Goal: Task Accomplishment & Management: Complete application form

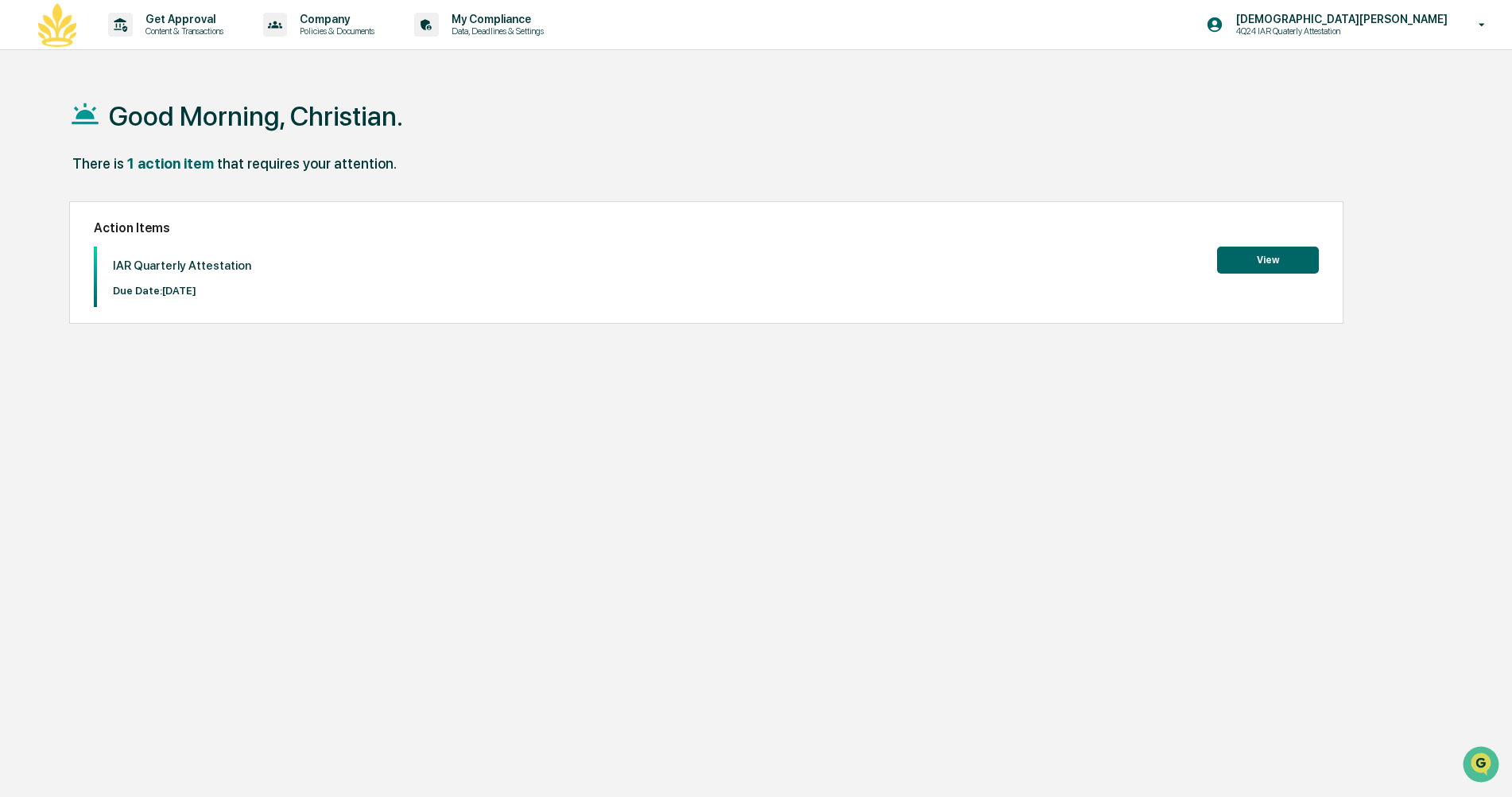
click at [1253, 255] on button "View" at bounding box center [1268, 260] width 102 height 27
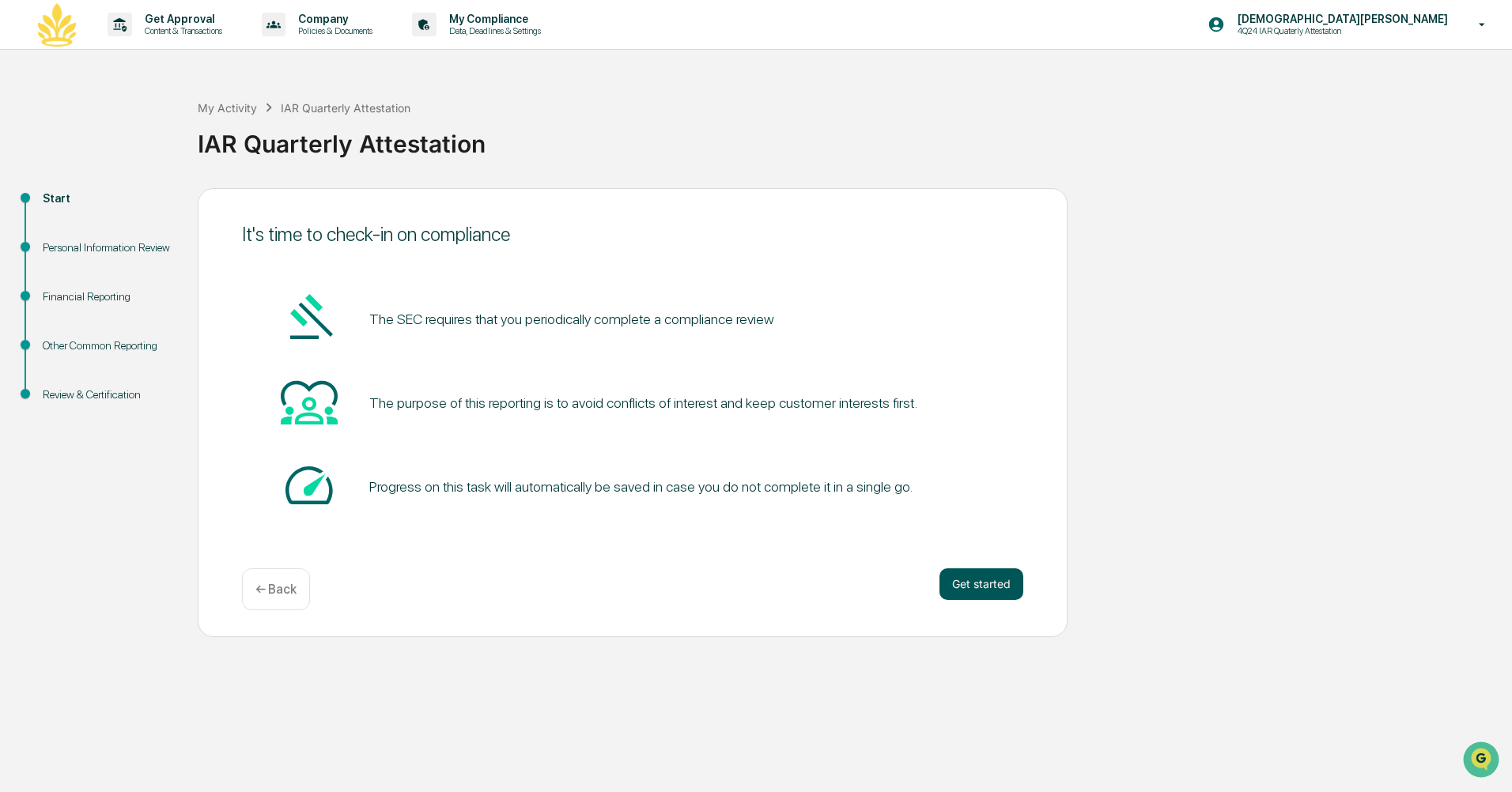
click at [974, 582] on button "Get started" at bounding box center [981, 584] width 84 height 32
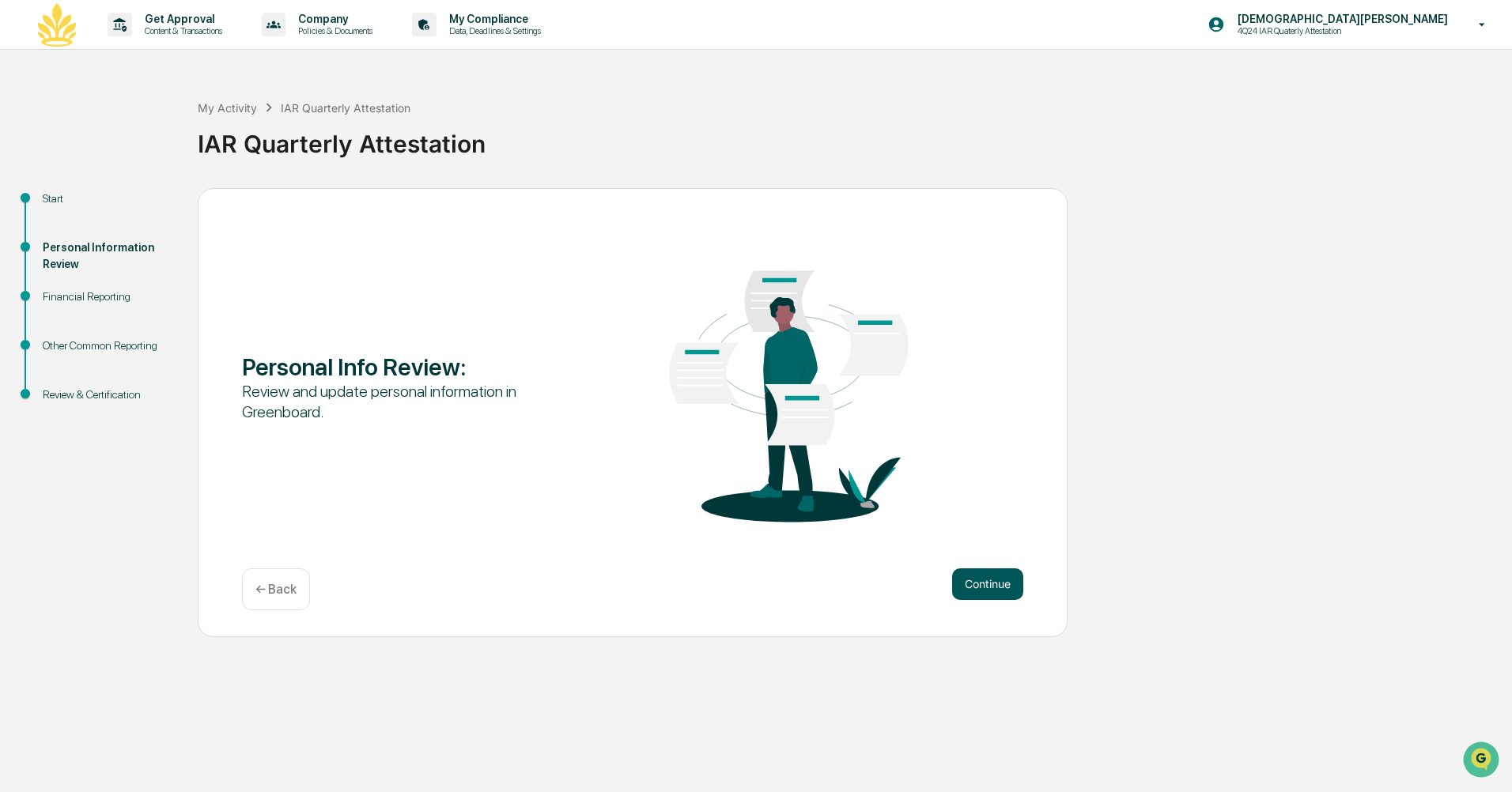
click at [991, 587] on button "Continue" at bounding box center [987, 584] width 71 height 32
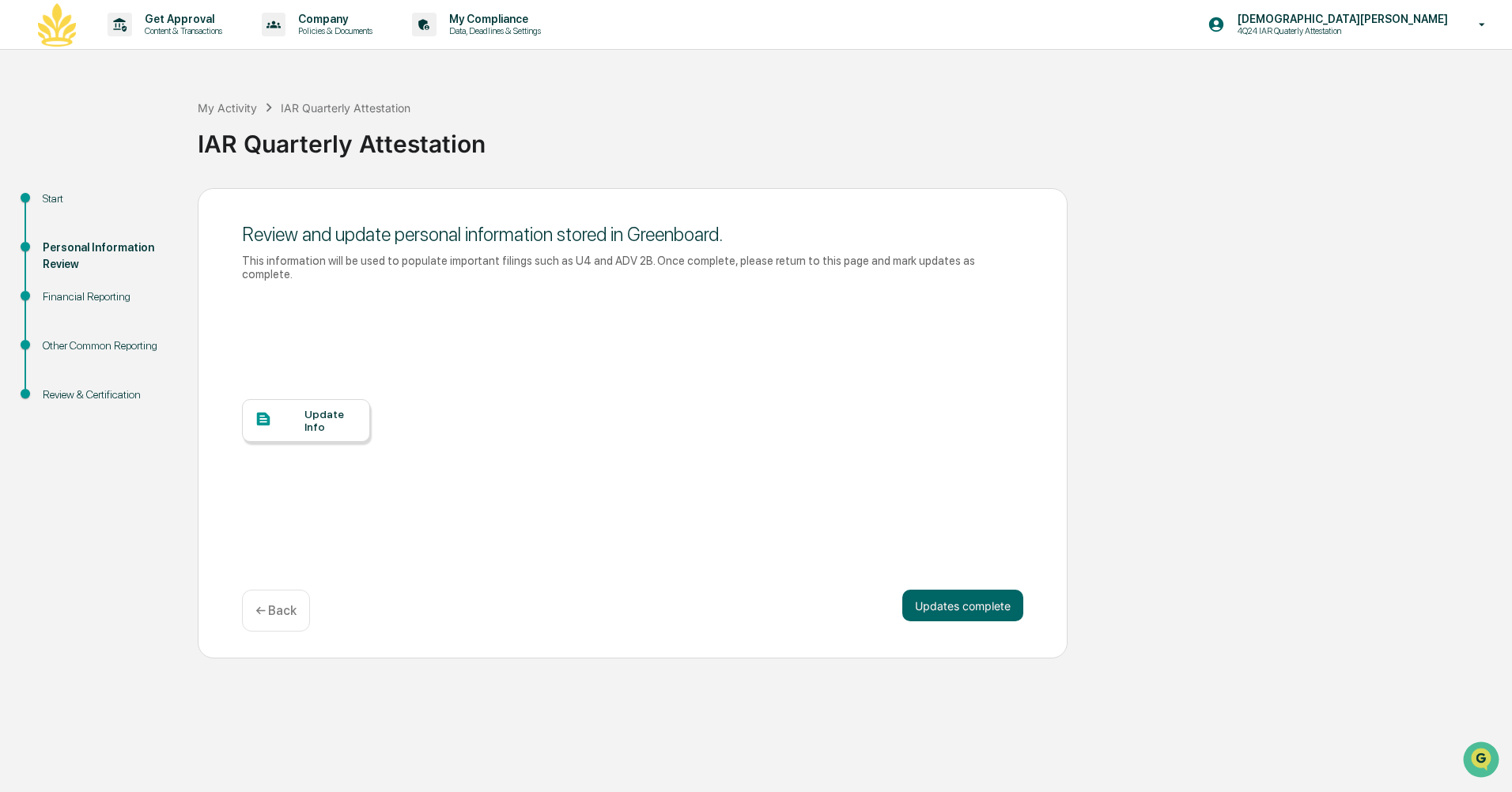
click at [991, 590] on button "Updates complete" at bounding box center [963, 606] width 121 height 32
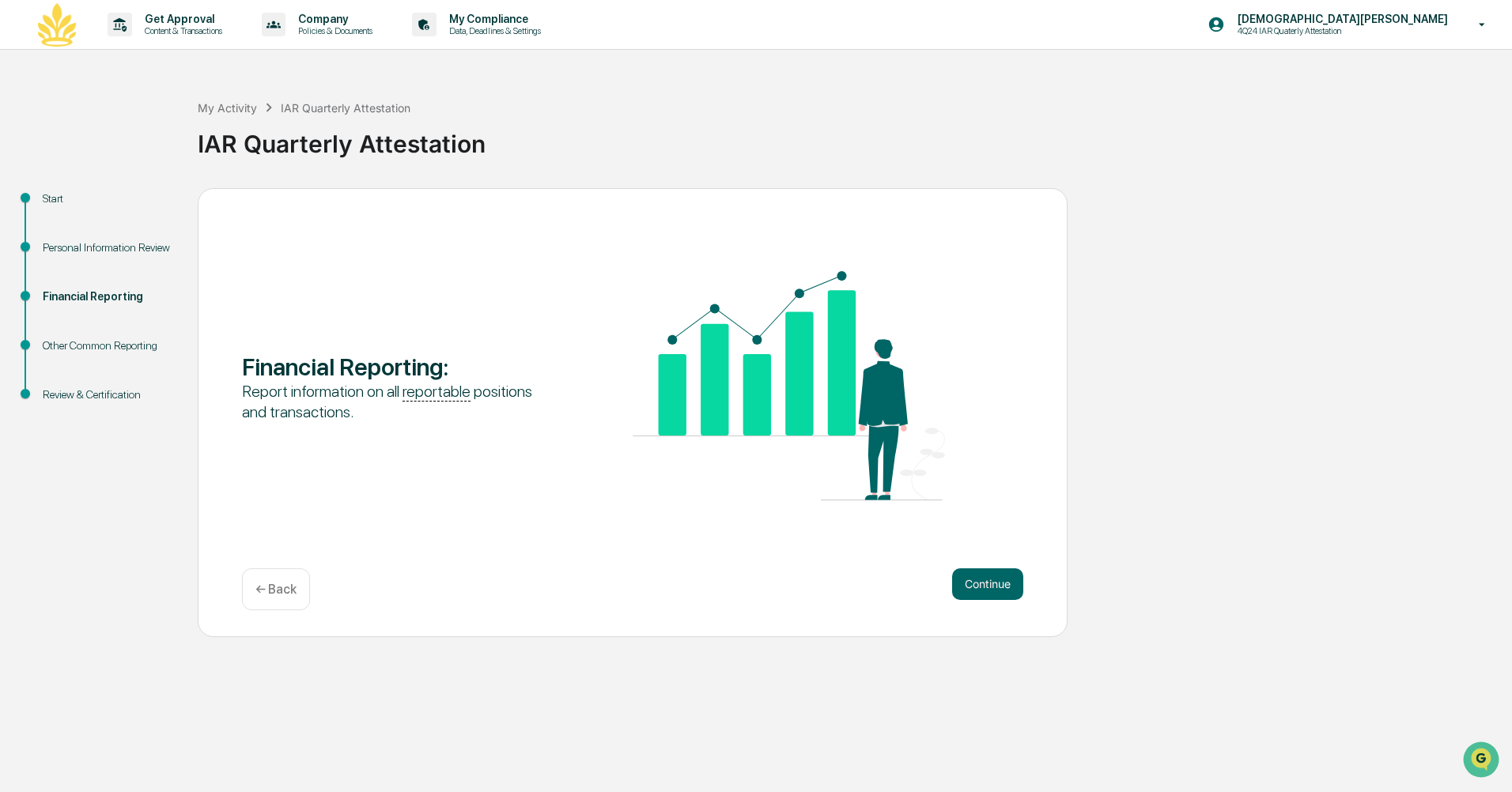
click at [991, 587] on button "Continue" at bounding box center [987, 584] width 71 height 32
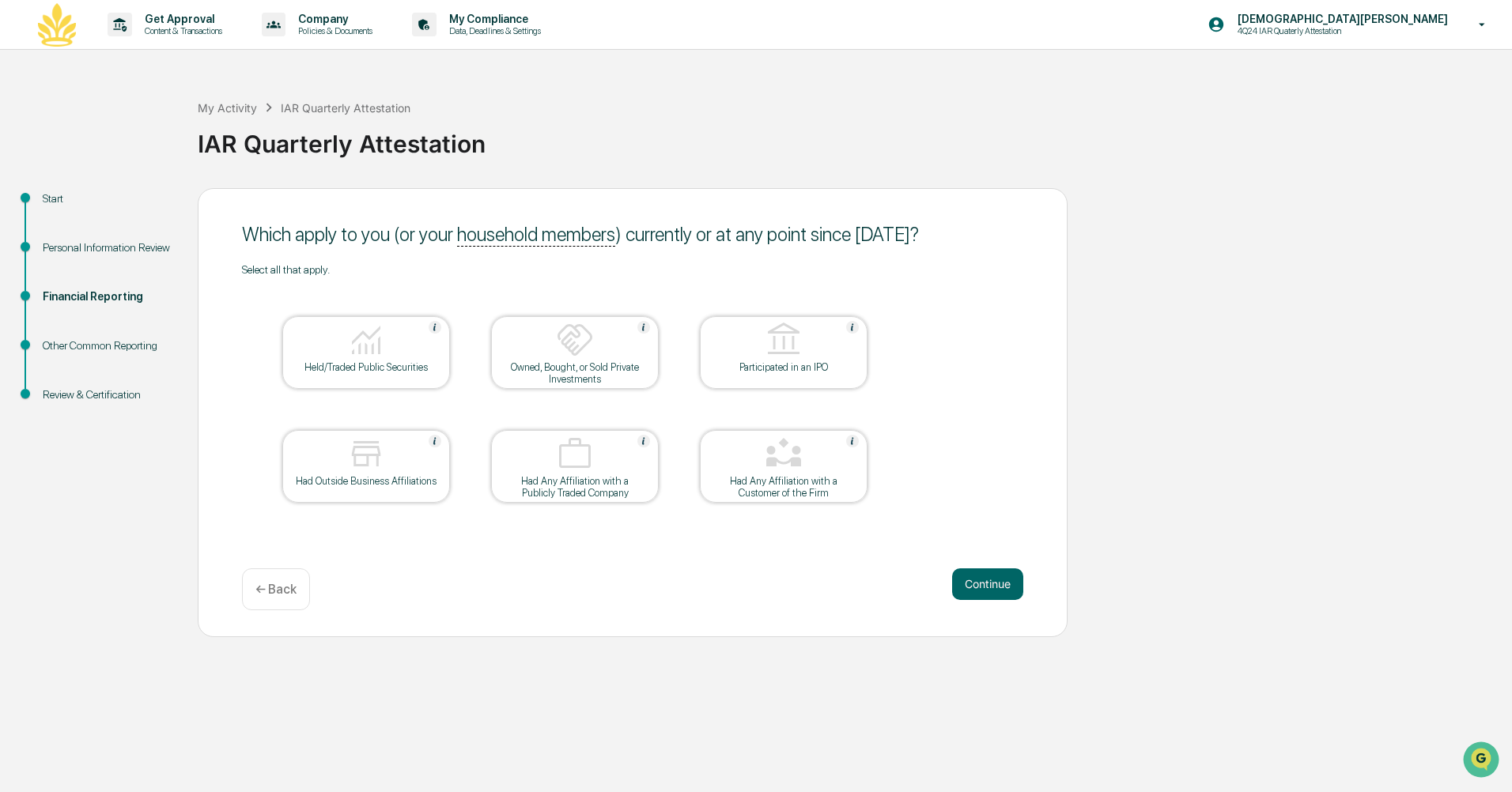
click at [991, 587] on button "Continue" at bounding box center [987, 584] width 71 height 32
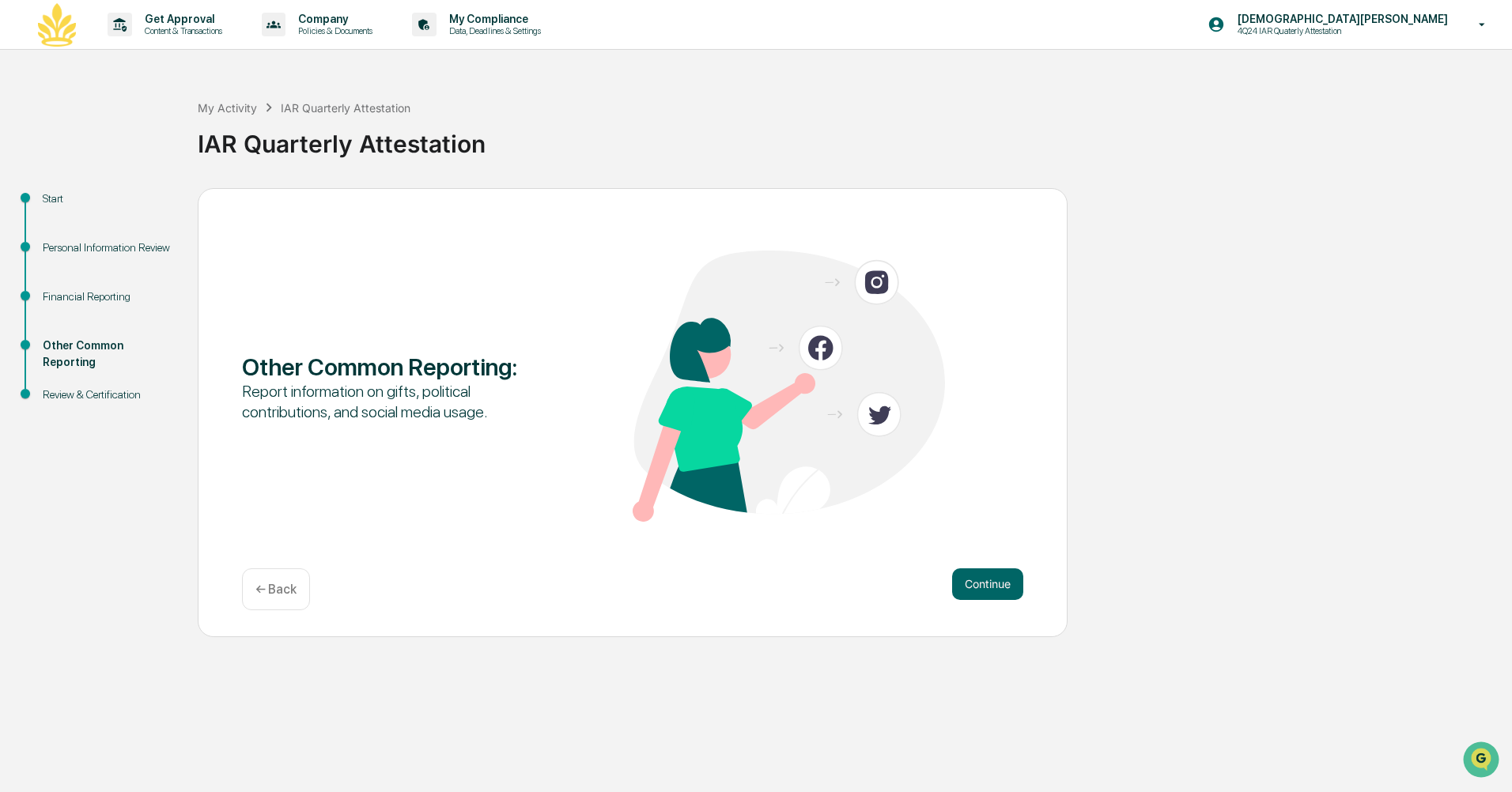
click at [991, 587] on button "Continue" at bounding box center [987, 584] width 71 height 32
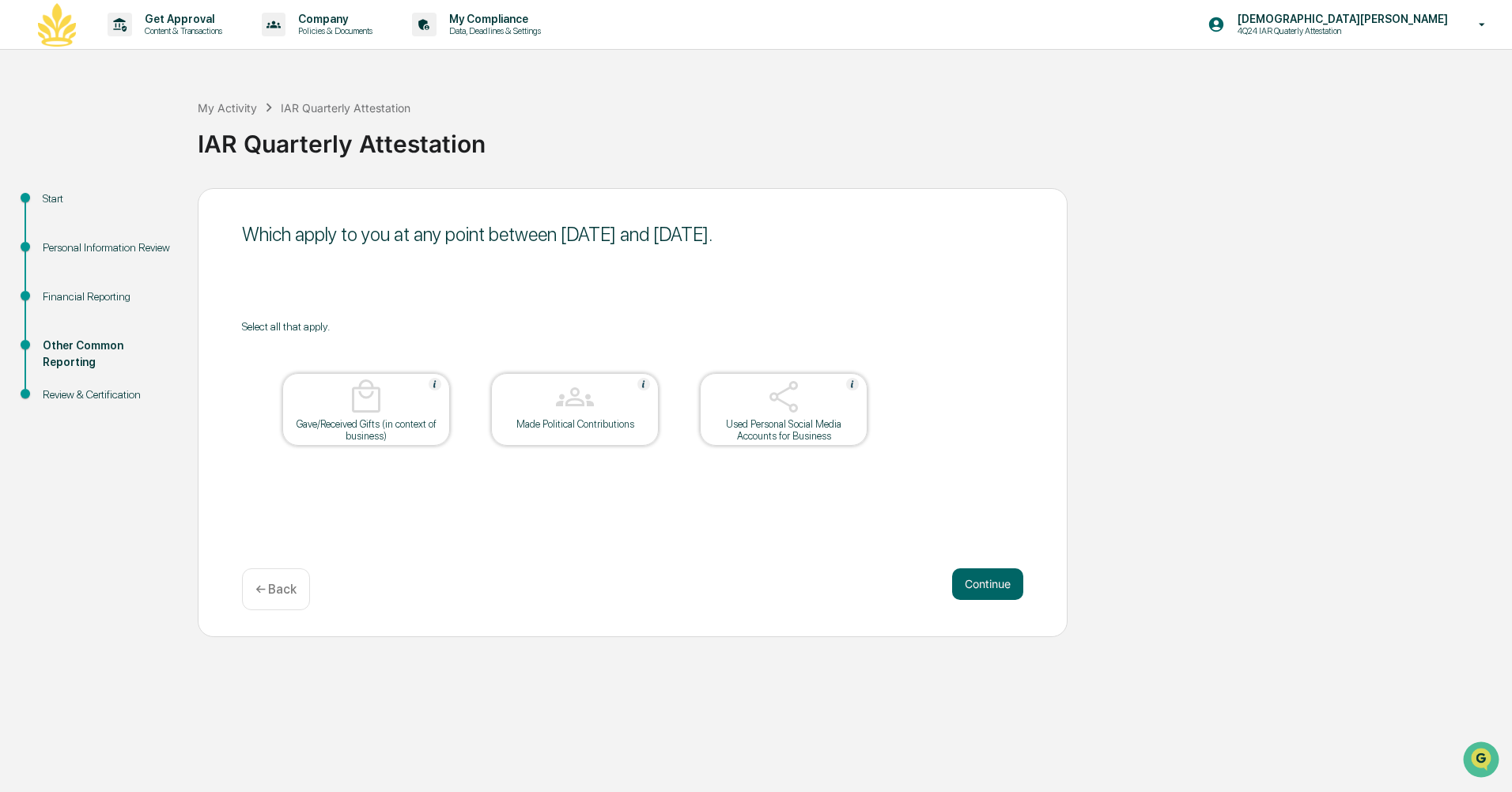
click at [991, 587] on button "Continue" at bounding box center [987, 584] width 71 height 32
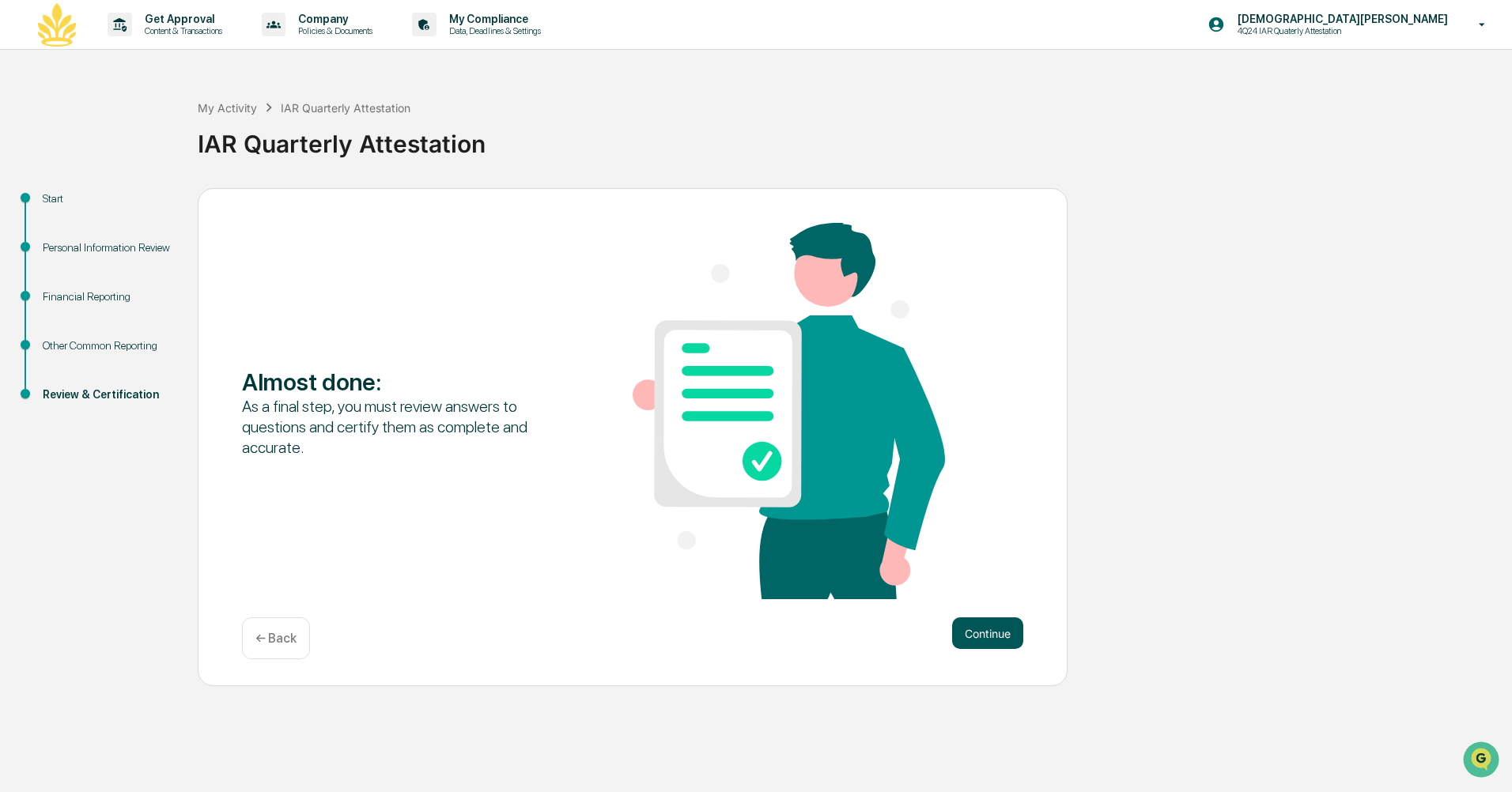
click at [991, 640] on button "Continue" at bounding box center [987, 633] width 71 height 32
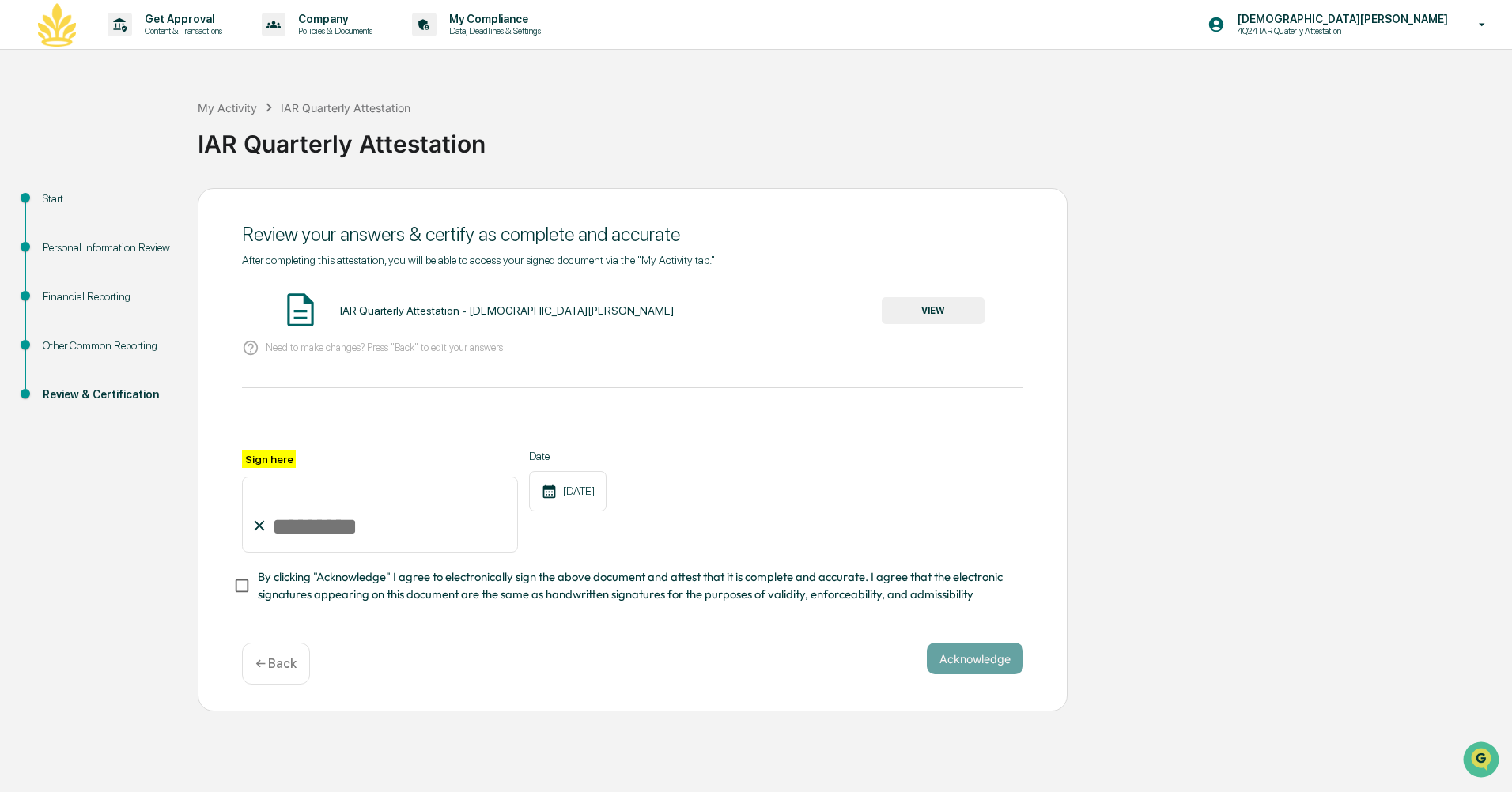
click at [294, 529] on input "Sign here" at bounding box center [380, 514] width 276 height 76
type input "**********"
click at [954, 675] on button "Acknowledge" at bounding box center [975, 659] width 97 height 32
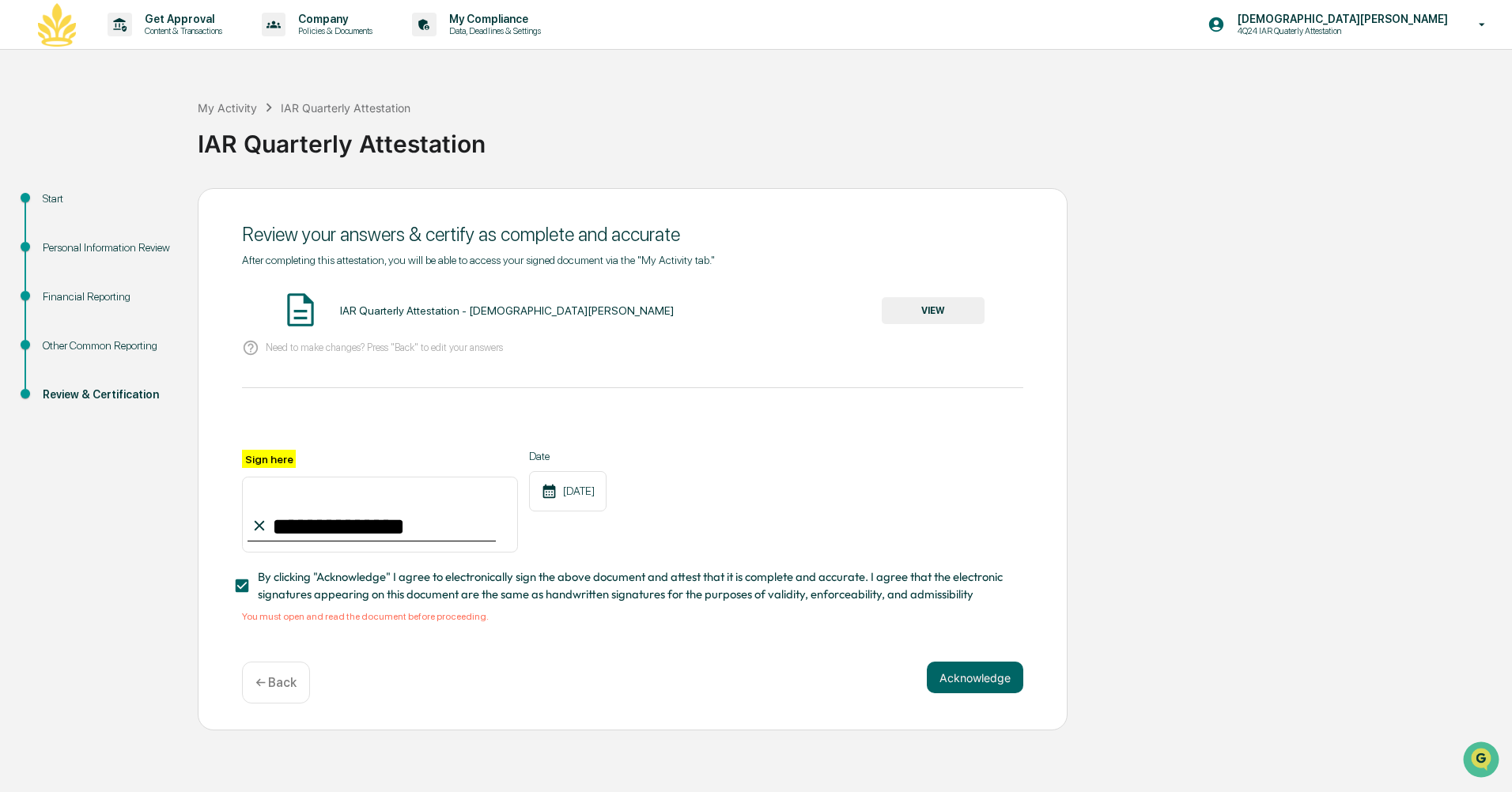
click at [935, 306] on button "VIEW" at bounding box center [933, 311] width 103 height 27
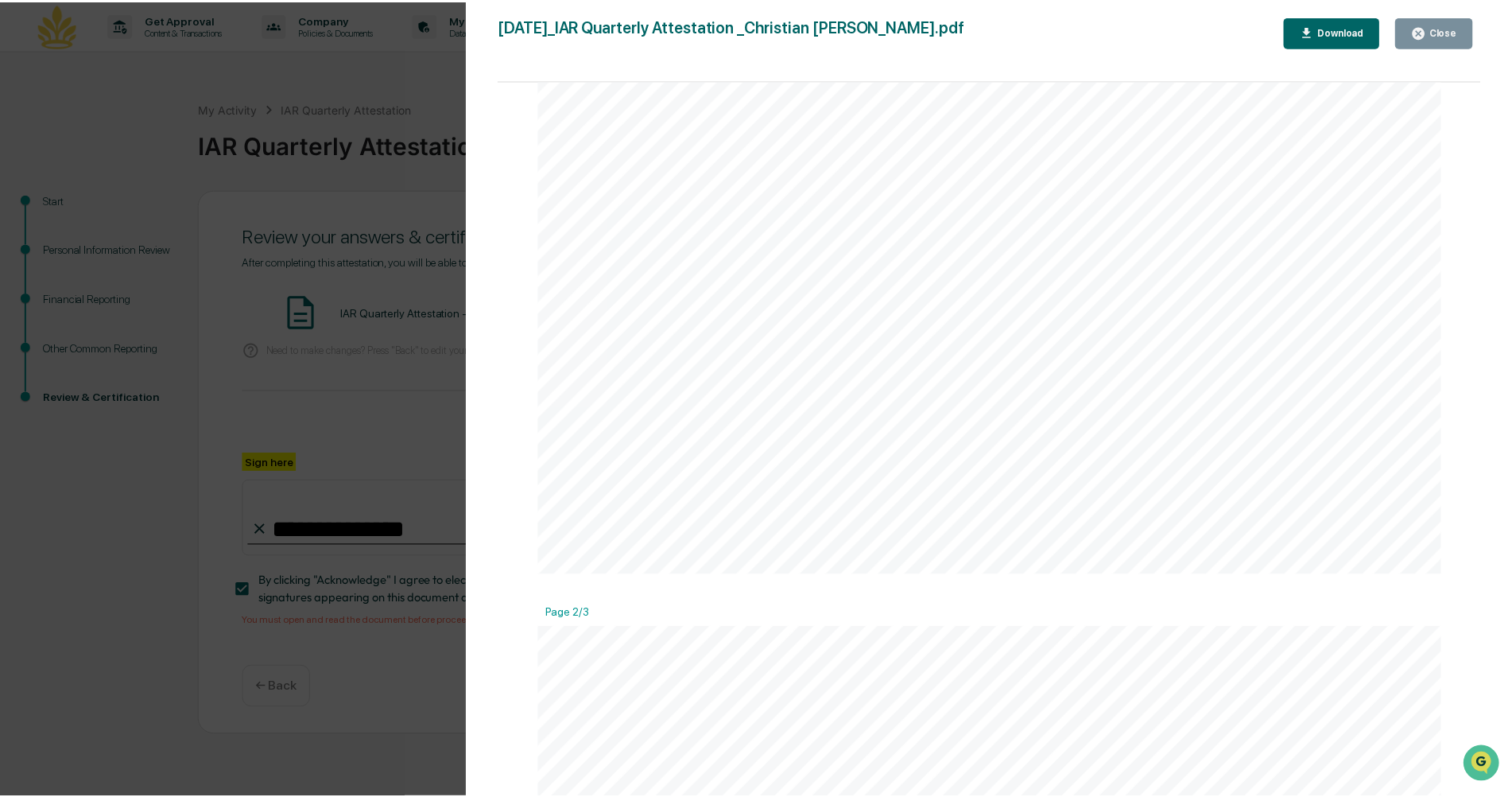
scroll to position [1511, 0]
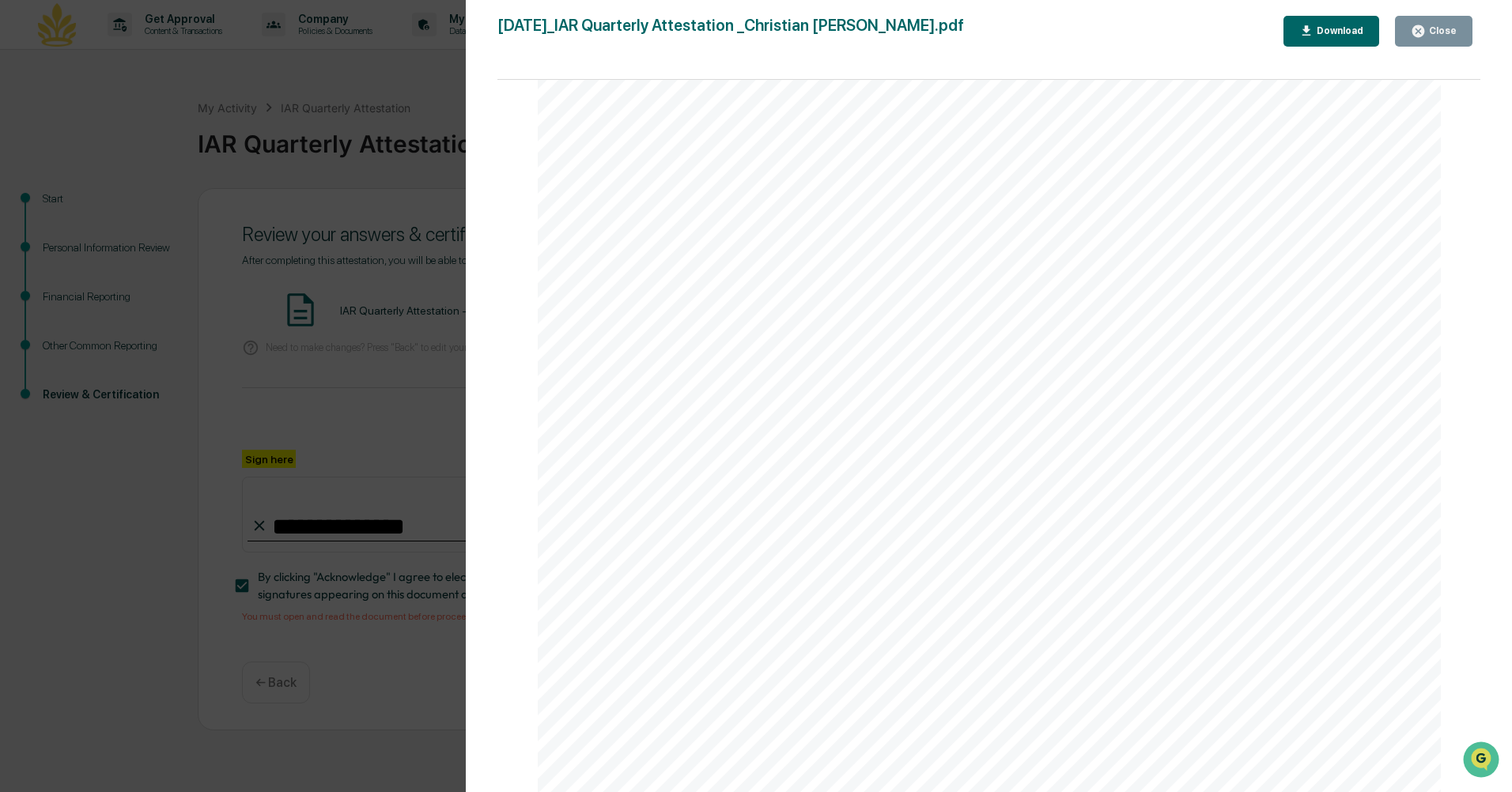
click at [349, 291] on div "Version History [DATE] 04:36 PM [DEMOGRAPHIC_DATA][PERSON_NAME] [DATE]_IAR Quar…" at bounding box center [756, 396] width 1512 height 792
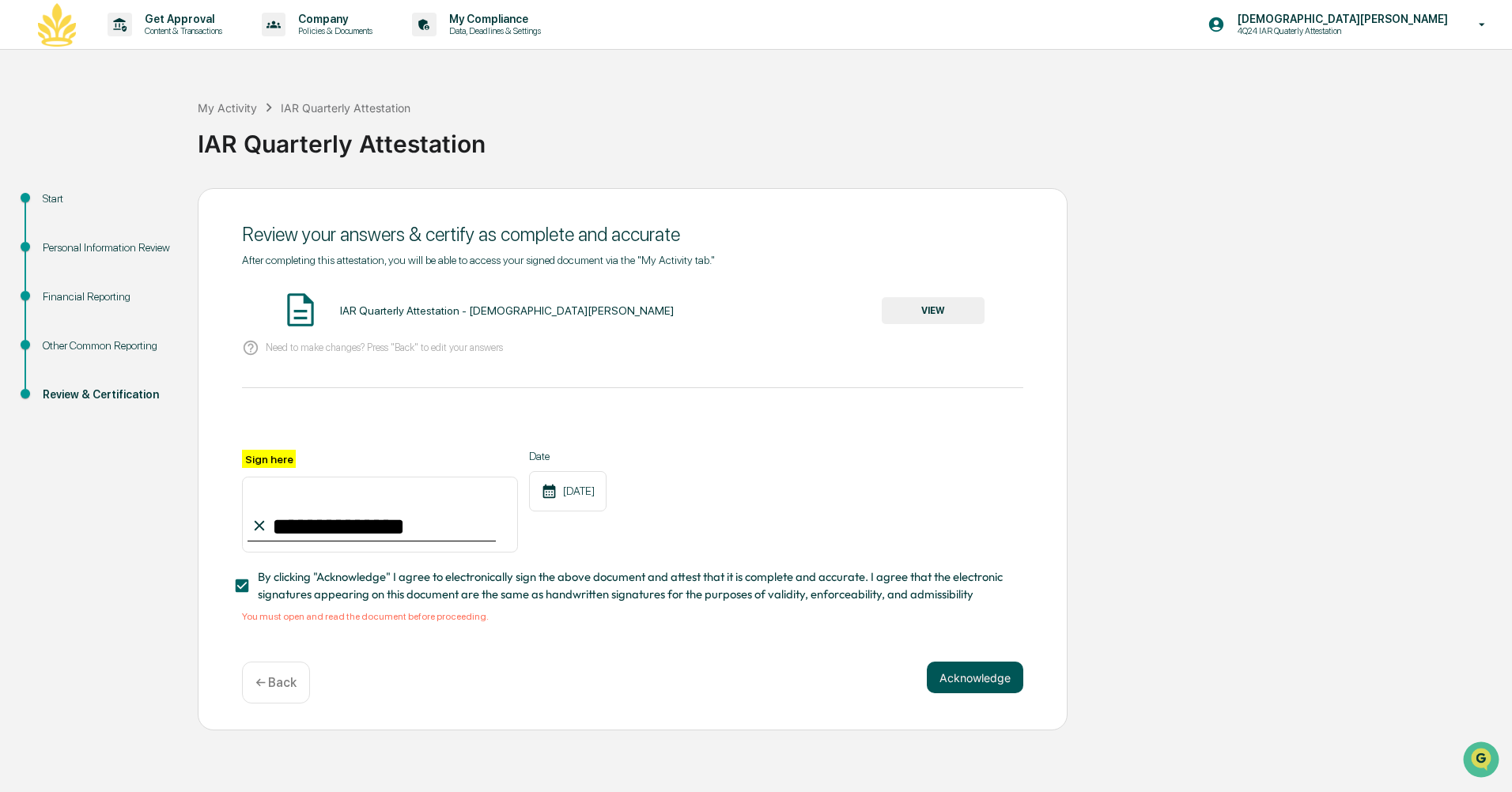
click at [970, 679] on button "Acknowledge" at bounding box center [975, 678] width 97 height 32
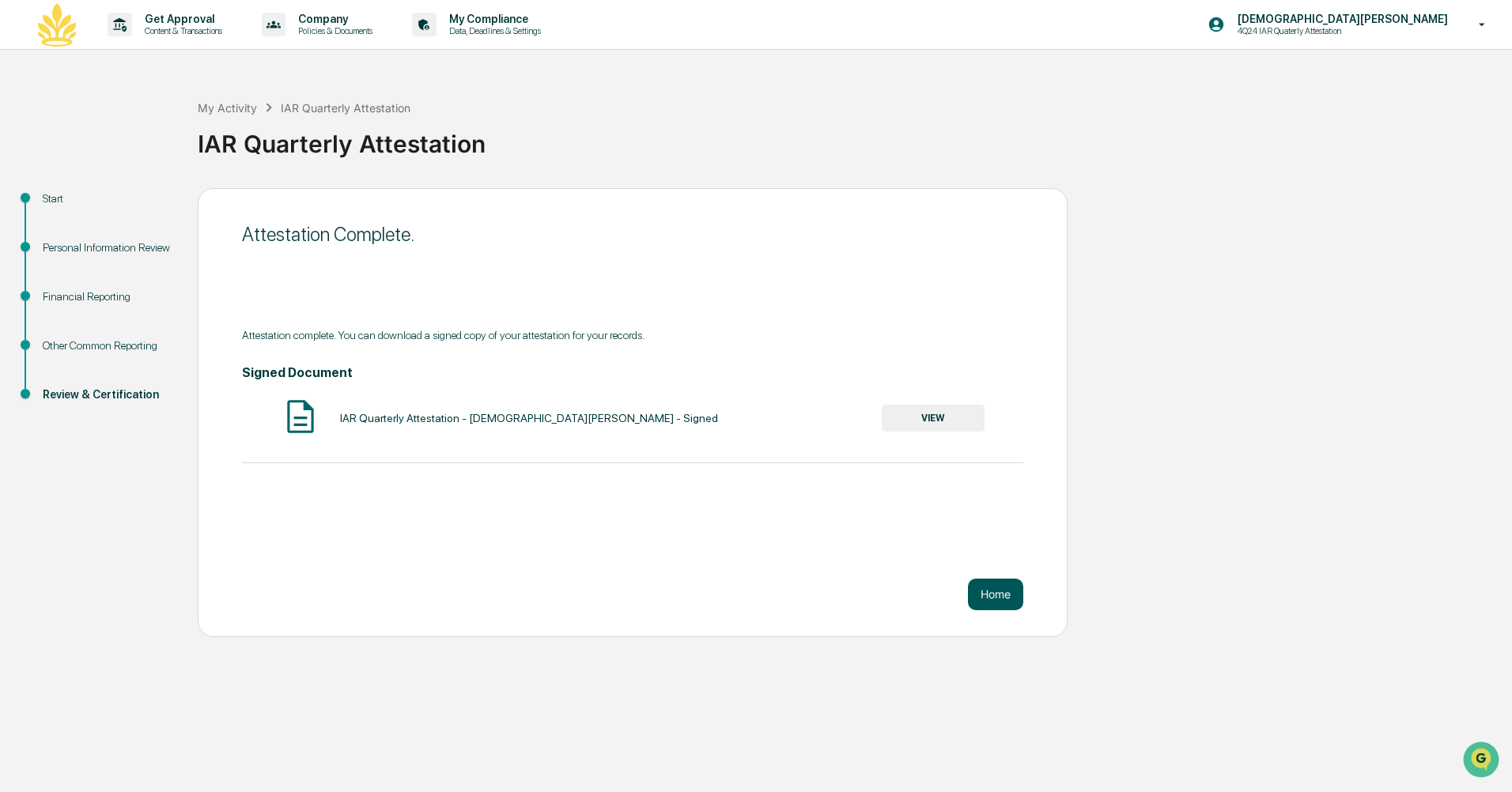
click at [990, 595] on button "Home" at bounding box center [995, 595] width 55 height 32
